Goal: Navigation & Orientation: Find specific page/section

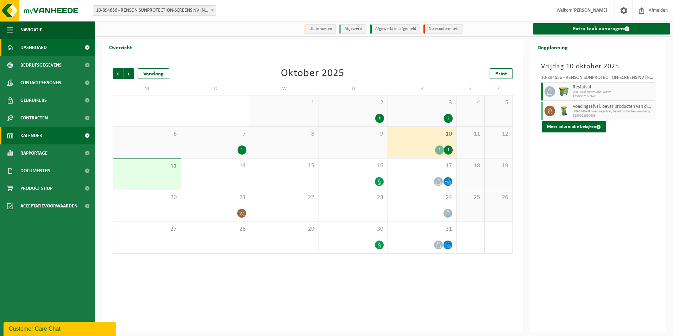
click at [59, 49] on link "Dashboard" at bounding box center [47, 48] width 95 height 18
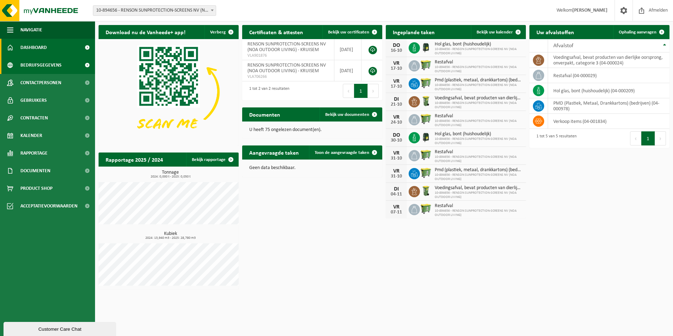
click at [57, 61] on span "Bedrijfsgegevens" at bounding box center [40, 65] width 41 height 18
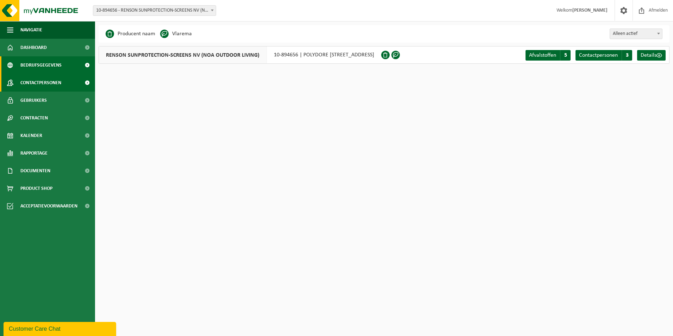
click at [60, 82] on span "Contactpersonen" at bounding box center [40, 83] width 41 height 18
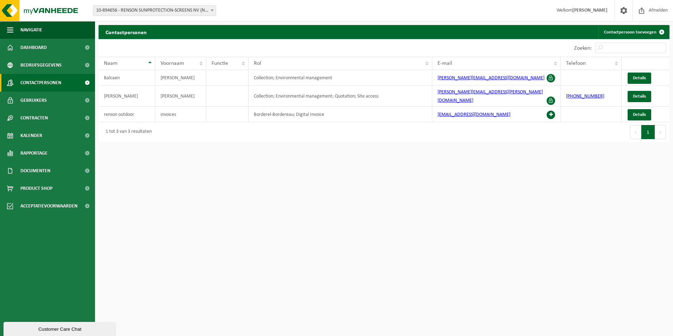
click at [63, 98] on link "Gebruikers" at bounding box center [47, 101] width 95 height 18
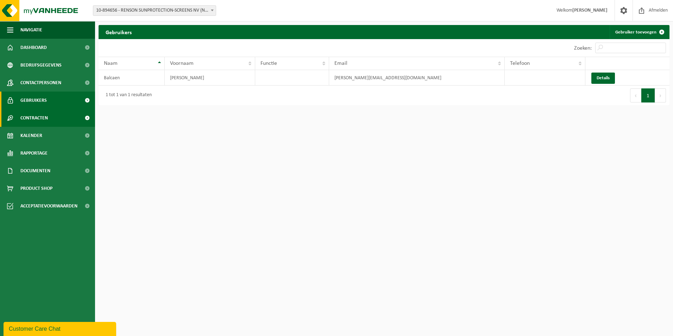
click at [65, 120] on link "Contracten" at bounding box center [47, 118] width 95 height 18
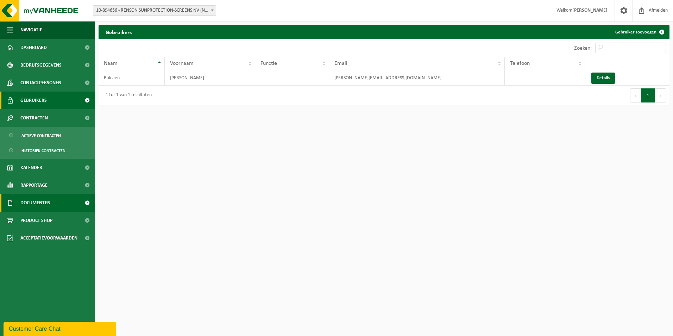
click at [58, 201] on link "Documenten" at bounding box center [47, 203] width 95 height 18
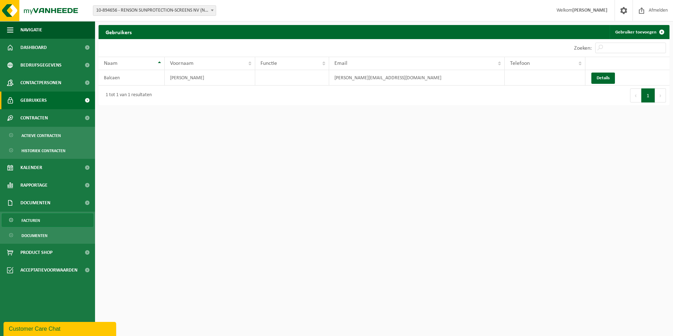
click at [54, 222] on link "Facturen" at bounding box center [48, 219] width 92 height 13
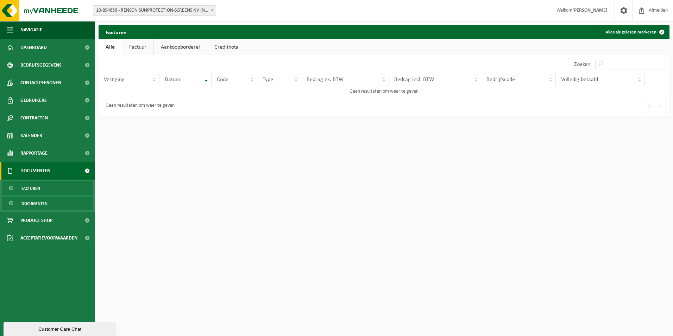
click at [37, 203] on span "Documenten" at bounding box center [34, 203] width 26 height 13
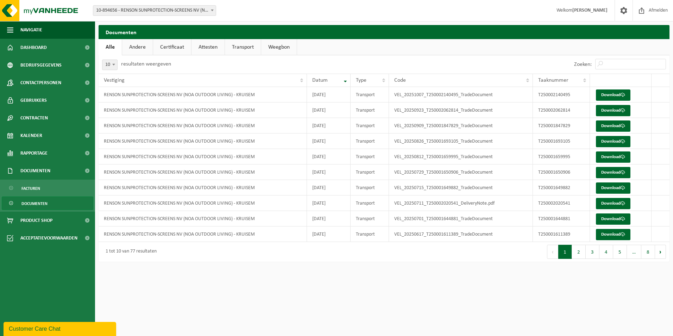
click at [36, 188] on span "Facturen" at bounding box center [30, 188] width 19 height 13
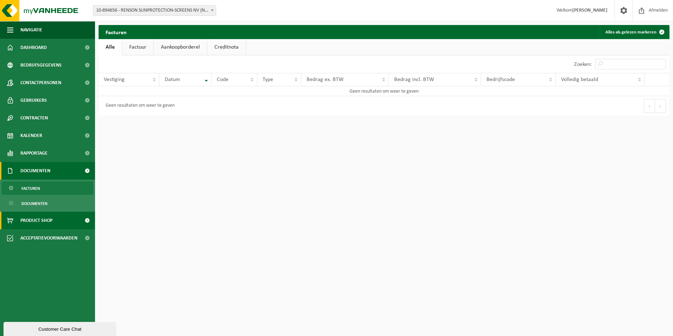
click at [40, 219] on span "Product Shop" at bounding box center [36, 221] width 32 height 18
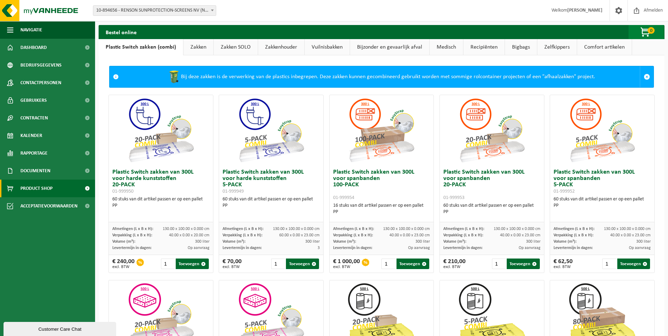
click at [645, 31] on span "button" at bounding box center [645, 32] width 35 height 14
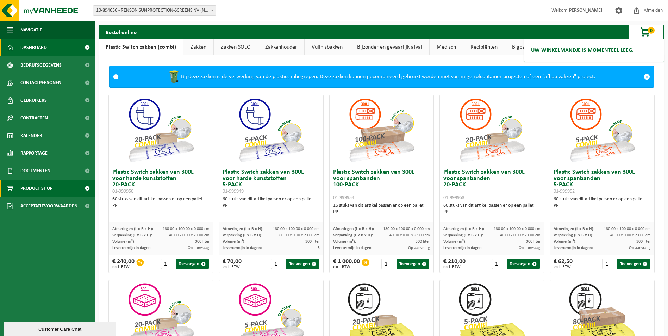
click at [62, 49] on link "Dashboard" at bounding box center [47, 48] width 95 height 18
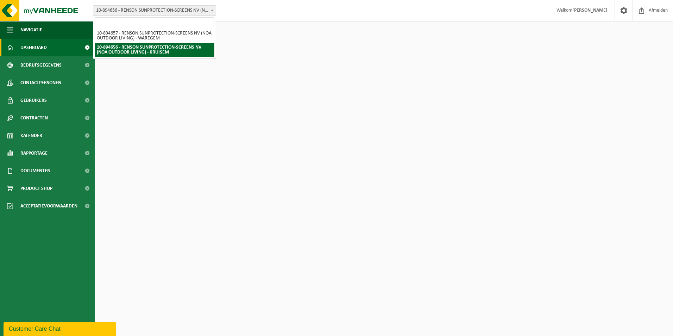
click at [210, 12] on span at bounding box center [212, 10] width 7 height 9
